Goal: Task Accomplishment & Management: Complete application form

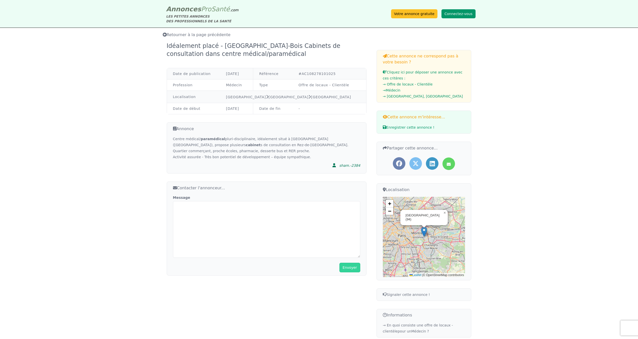
click at [451, 13] on button "Connectez-vous" at bounding box center [459, 13] width 34 height 9
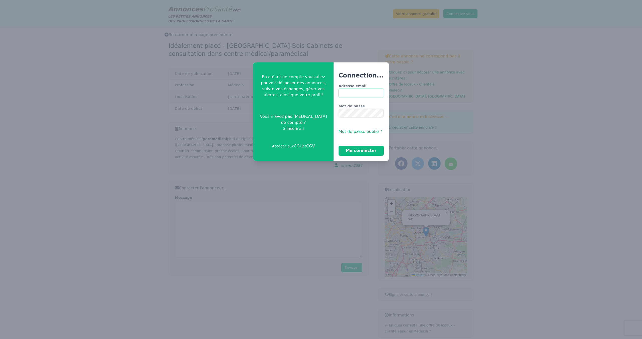
click at [362, 93] on input "Adresse email" at bounding box center [361, 93] width 45 height 9
type input "**********"
click at [339, 146] on button "Me connecter" at bounding box center [361, 151] width 45 height 10
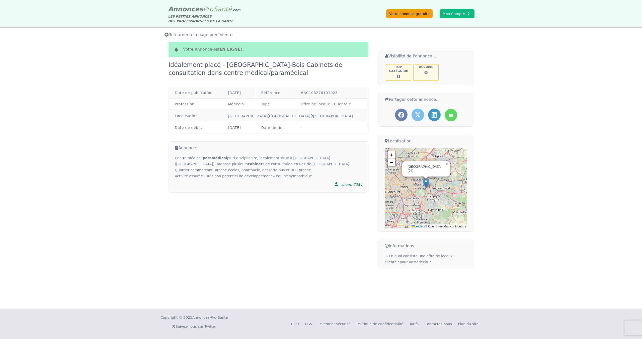
click at [419, 14] on link "Votre annonce gratuite" at bounding box center [409, 13] width 46 height 9
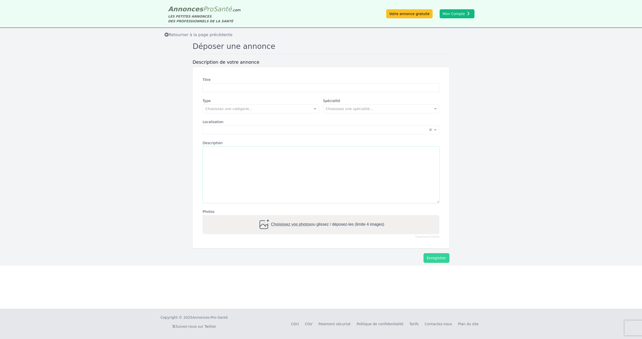
click at [250, 156] on textarea "Description" at bounding box center [321, 175] width 237 height 57
paste textarea "**********"
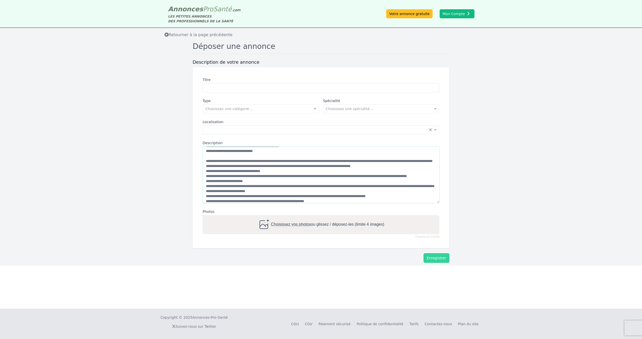
scroll to position [7, 0]
drag, startPoint x: 342, startPoint y: 165, endPoint x: 350, endPoint y: 165, distance: 7.8
click at [349, 165] on textarea "Description" at bounding box center [321, 175] width 237 height 57
click at [351, 165] on textarea "Description" at bounding box center [321, 175] width 237 height 57
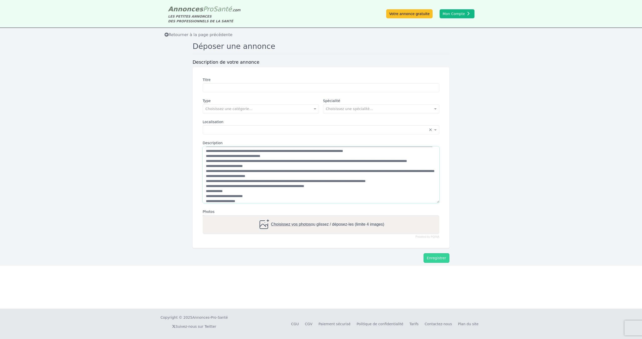
scroll to position [22, 0]
drag, startPoint x: 403, startPoint y: 165, endPoint x: 407, endPoint y: 169, distance: 5.2
click at [407, 169] on textarea "Description" at bounding box center [321, 175] width 237 height 57
drag, startPoint x: 241, startPoint y: 175, endPoint x: 257, endPoint y: 174, distance: 16.6
click at [257, 174] on textarea "Description" at bounding box center [321, 175] width 237 height 57
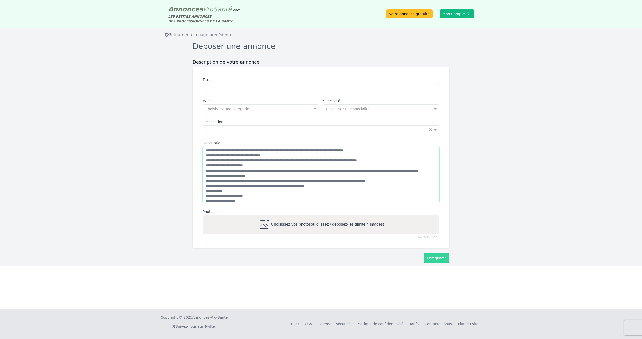
drag, startPoint x: 368, startPoint y: 175, endPoint x: 382, endPoint y: 179, distance: 14.8
click at [382, 179] on textarea "Description" at bounding box center [321, 175] width 237 height 57
click at [241, 191] on textarea "Description" at bounding box center [321, 175] width 237 height 57
drag, startPoint x: 279, startPoint y: 190, endPoint x: 285, endPoint y: 190, distance: 5.5
click at [285, 190] on textarea "Description" at bounding box center [321, 175] width 237 height 57
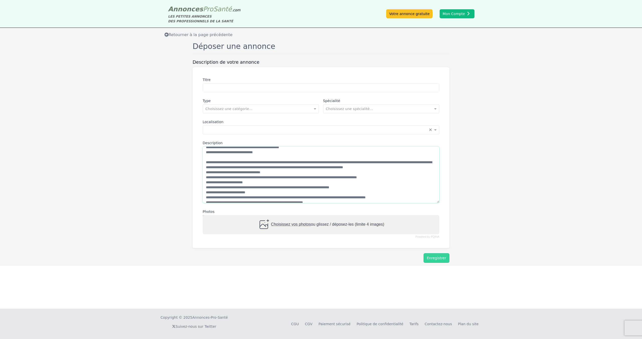
scroll to position [0, 0]
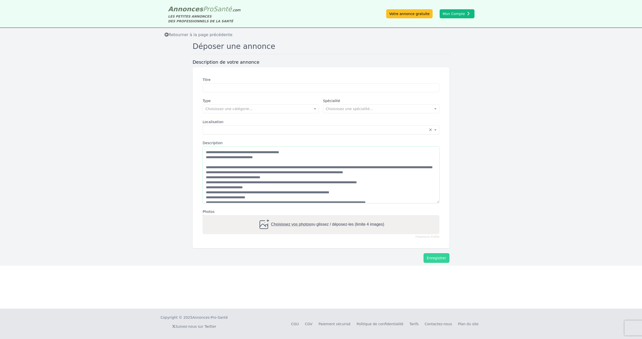
type textarea "**********"
click at [280, 131] on input "text" at bounding box center [315, 129] width 221 height 5
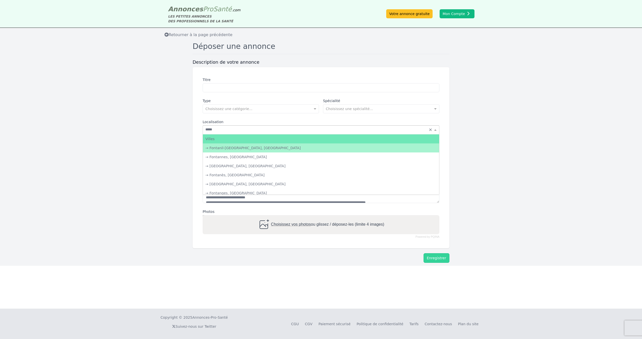
type input "****"
click at [252, 149] on div "→ [GEOGRAPHIC_DATA], [GEOGRAPHIC_DATA]" at bounding box center [321, 148] width 236 height 9
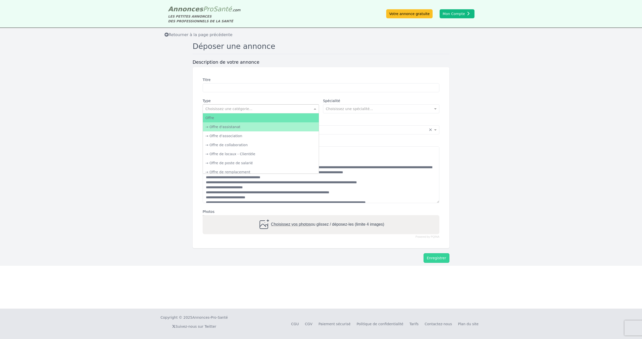
click at [238, 111] on div "Choisissez une catégorie..." at bounding box center [228, 108] width 47 height 5
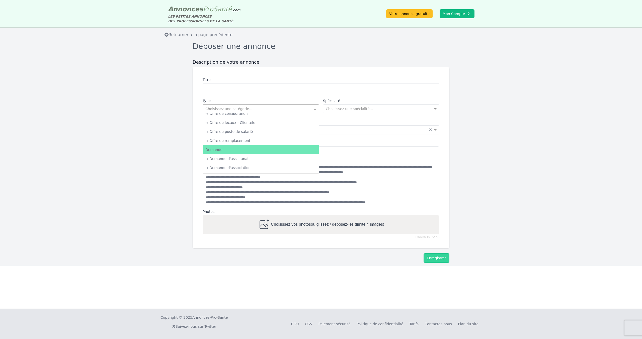
scroll to position [32, 0]
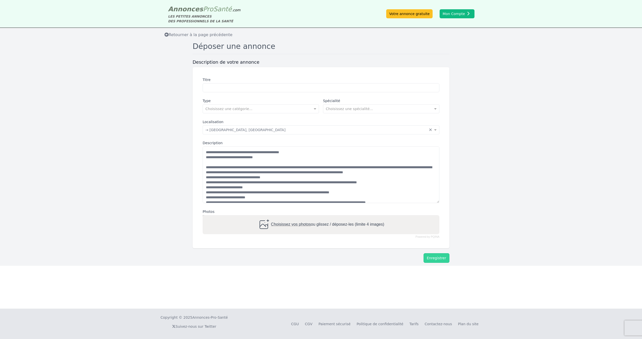
click at [320, 140] on label "Description" at bounding box center [321, 142] width 237 height 5
click at [320, 147] on textarea "Description" at bounding box center [321, 175] width 237 height 57
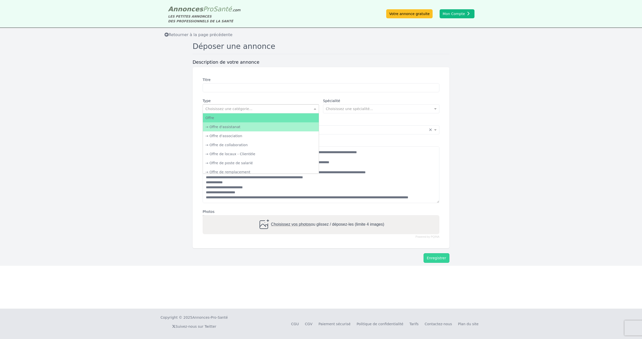
click at [315, 108] on span at bounding box center [316, 108] width 6 height 5
drag, startPoint x: 287, startPoint y: 139, endPoint x: 285, endPoint y: 145, distance: 6.6
click at [285, 145] on div "Offre → Offre d'assistanat → Offre d'association → Offre de collaboration → Off…" at bounding box center [261, 190] width 116 height 154
click at [272, 135] on div "→ Offre d'association" at bounding box center [261, 135] width 116 height 9
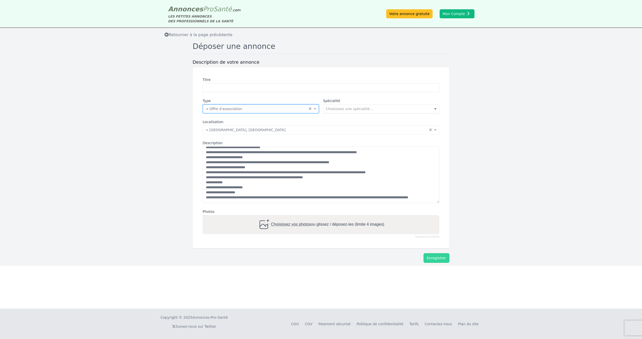
click at [436, 108] on span at bounding box center [436, 108] width 6 height 5
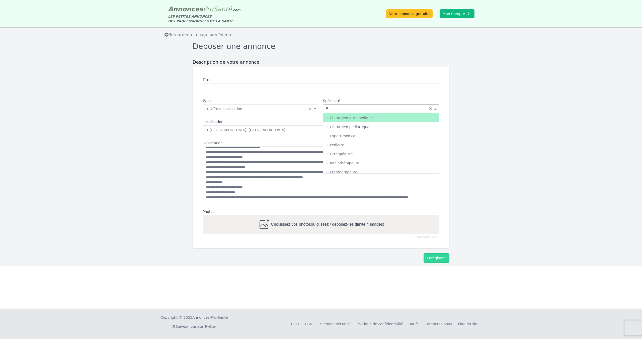
type input "***"
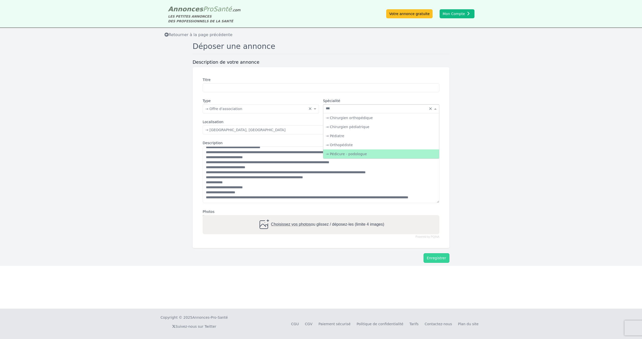
click at [387, 154] on div "→ Pédicure - podologue" at bounding box center [381, 154] width 116 height 9
click at [235, 82] on label "Titre" at bounding box center [321, 79] width 237 height 5
click at [235, 83] on input "Titre" at bounding box center [321, 87] width 237 height 9
paste input "**********"
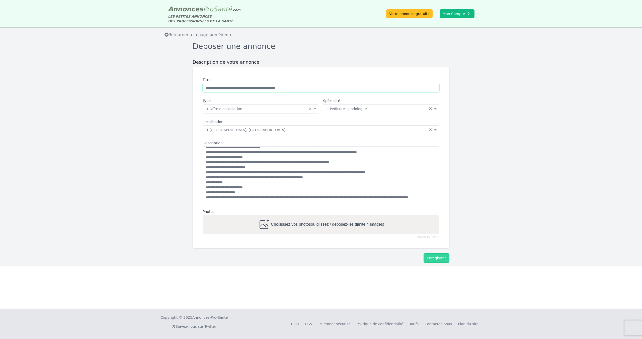
type input "**********"
click at [293, 109] on input "text" at bounding box center [255, 108] width 101 height 5
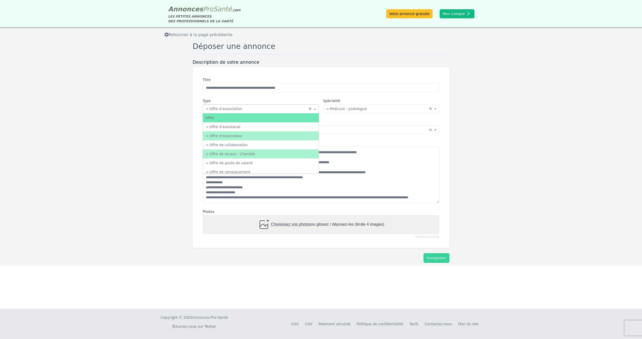
click at [278, 153] on div "→ Offre de locaux - Clientèle" at bounding box center [261, 154] width 116 height 9
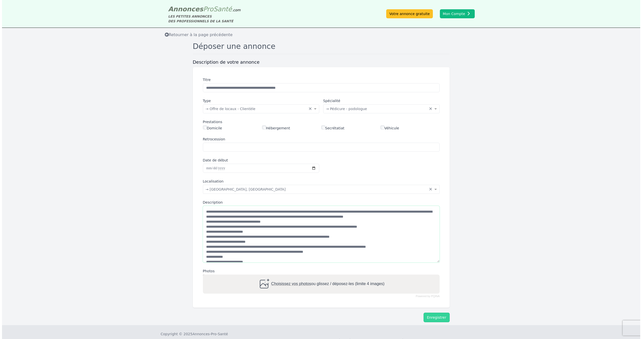
scroll to position [0, 0]
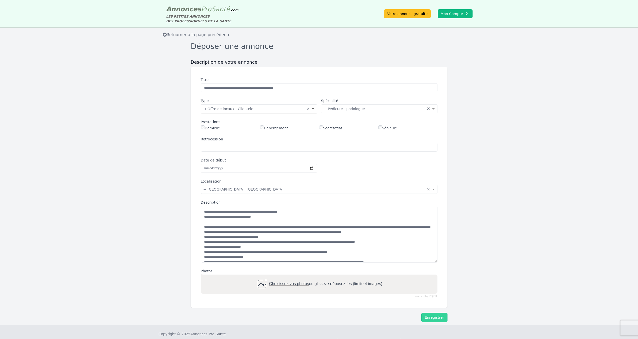
click at [314, 109] on span at bounding box center [314, 108] width 6 height 5
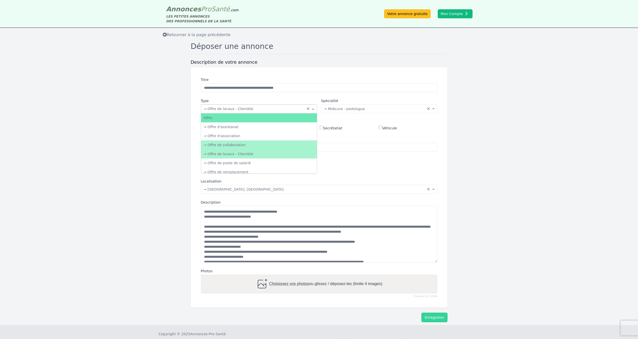
click at [295, 147] on div "→ Offre de collaboration" at bounding box center [259, 144] width 116 height 9
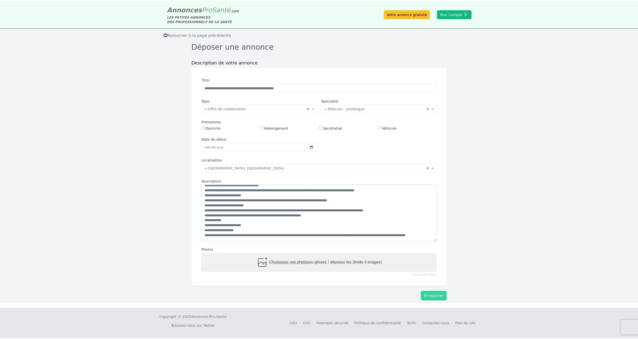
scroll to position [45, 0]
click at [438, 296] on button "Enregistrer" at bounding box center [437, 297] width 26 height 10
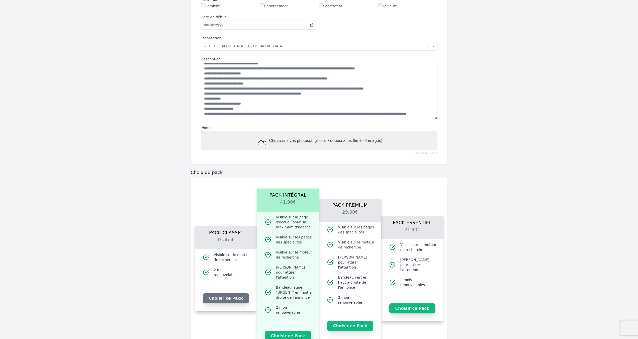
scroll to position [125, 0]
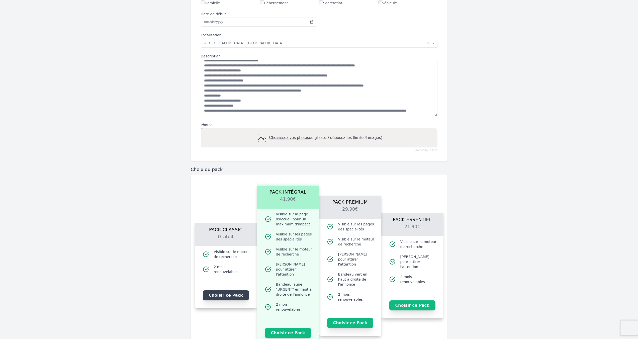
click at [238, 294] on button "Choisir ce Pack" at bounding box center [226, 296] width 46 height 10
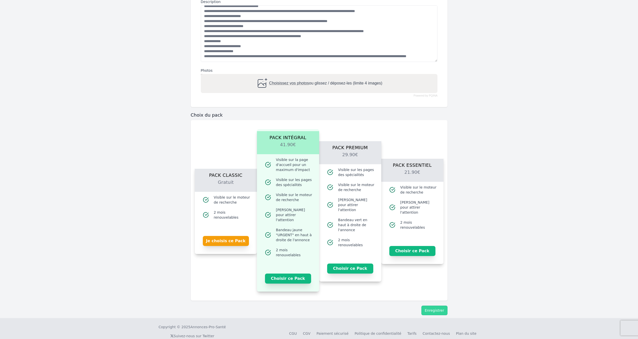
scroll to position [181, 0]
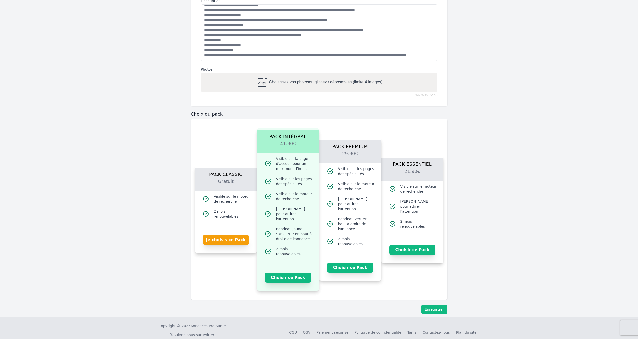
click at [441, 307] on button "Enregistrer" at bounding box center [435, 310] width 26 height 10
click at [441, 306] on button "Enregistrer" at bounding box center [435, 310] width 26 height 10
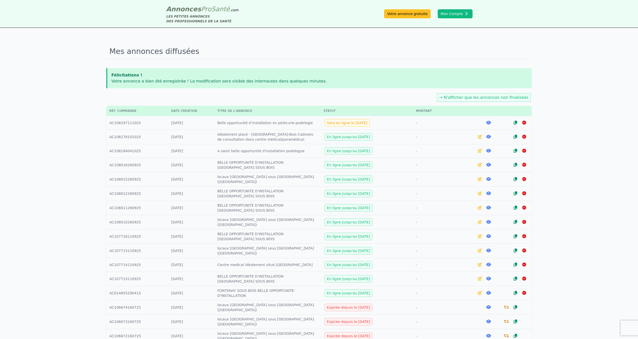
click at [488, 151] on icon at bounding box center [489, 151] width 5 height 4
